Goal: Transaction & Acquisition: Purchase product/service

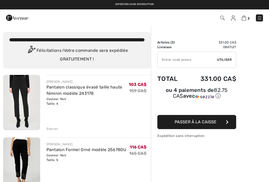
click at [88, 89] on link "Pantalon classique évasé taille haute féminin modèle 243178" at bounding box center [84, 90] width 76 height 11
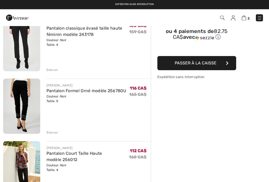
scroll to position [58, 0]
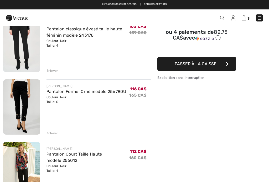
click at [54, 71] on div "Enlever" at bounding box center [52, 70] width 12 height 5
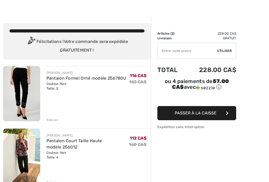
scroll to position [16, 0]
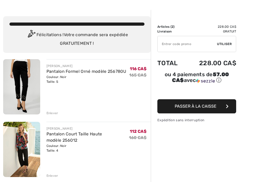
click at [184, 47] on input "TEXT" at bounding box center [186, 44] width 59 height 16
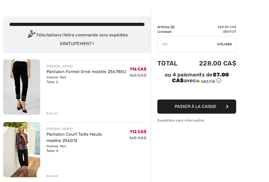
type input "15"
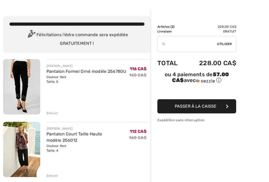
scroll to position [16, 0]
click at [227, 45] on span "Utiliser" at bounding box center [224, 44] width 15 height 5
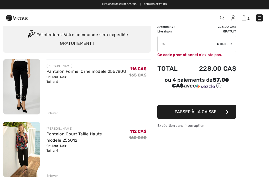
scroll to position [0, 0]
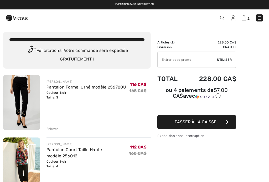
click at [167, 64] on input "TEXT" at bounding box center [186, 60] width 59 height 16
type input "EXTRA15"
click at [229, 59] on span "Utiliser" at bounding box center [224, 59] width 15 height 5
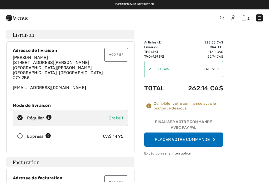
click at [207, 140] on button "Placer votre commande" at bounding box center [183, 140] width 79 height 14
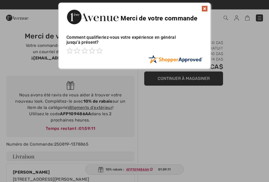
click at [204, 9] on img at bounding box center [204, 9] width 6 height 6
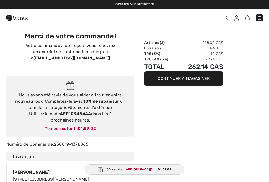
click at [147, 169] on ins "AFP109486AA" at bounding box center [137, 170] width 23 height 4
